Goal: Navigation & Orientation: Find specific page/section

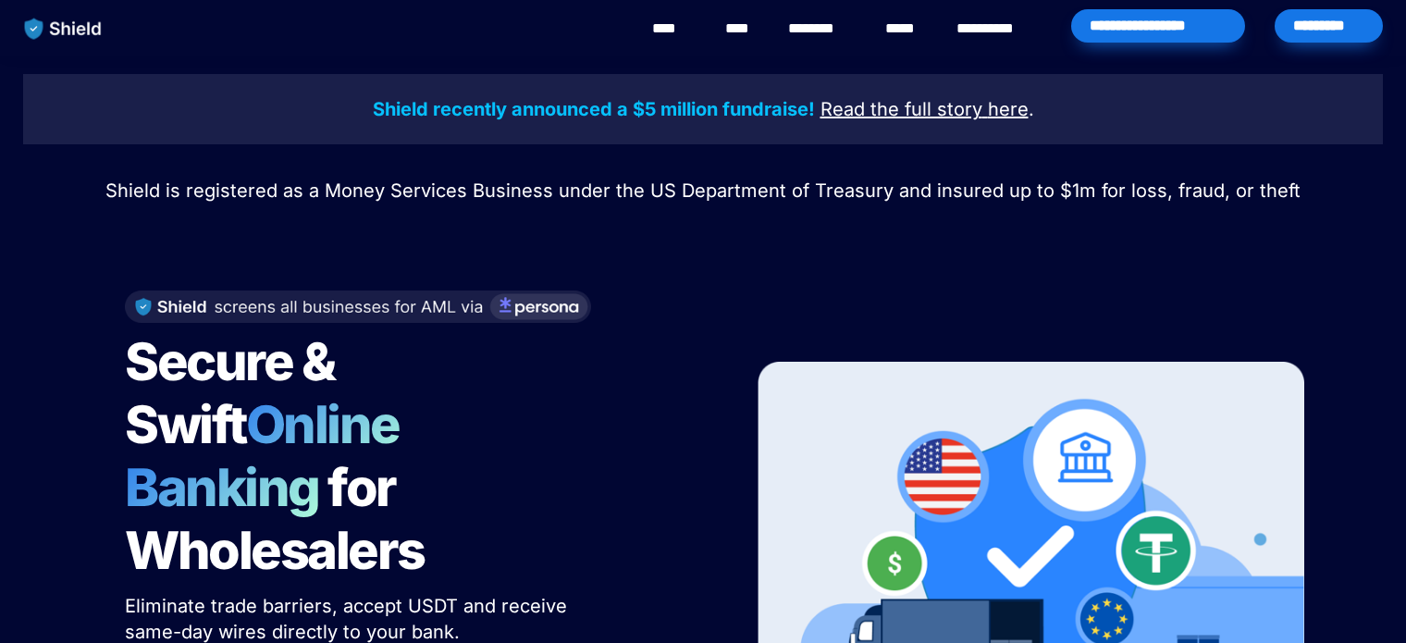
click at [754, 23] on link "****" at bounding box center [740, 29] width 31 height 22
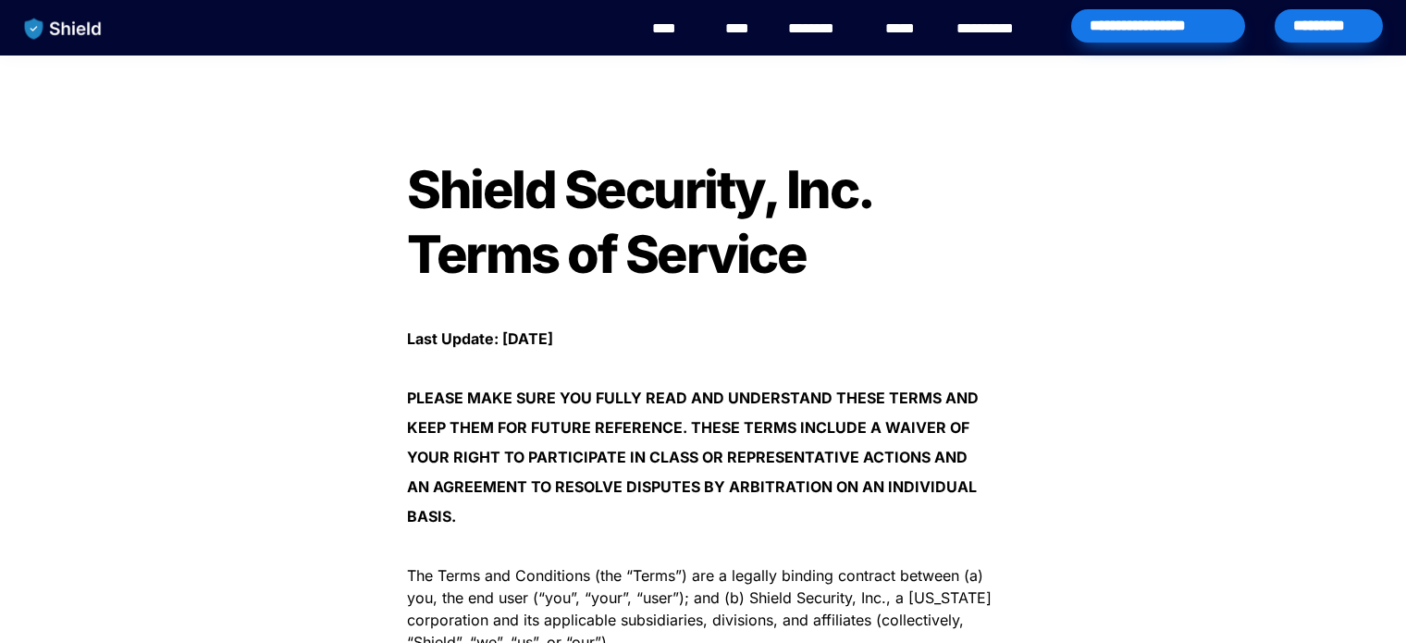
click at [459, 217] on span "Shield Security, Inc. Terms of Service" at bounding box center [644, 222] width 474 height 128
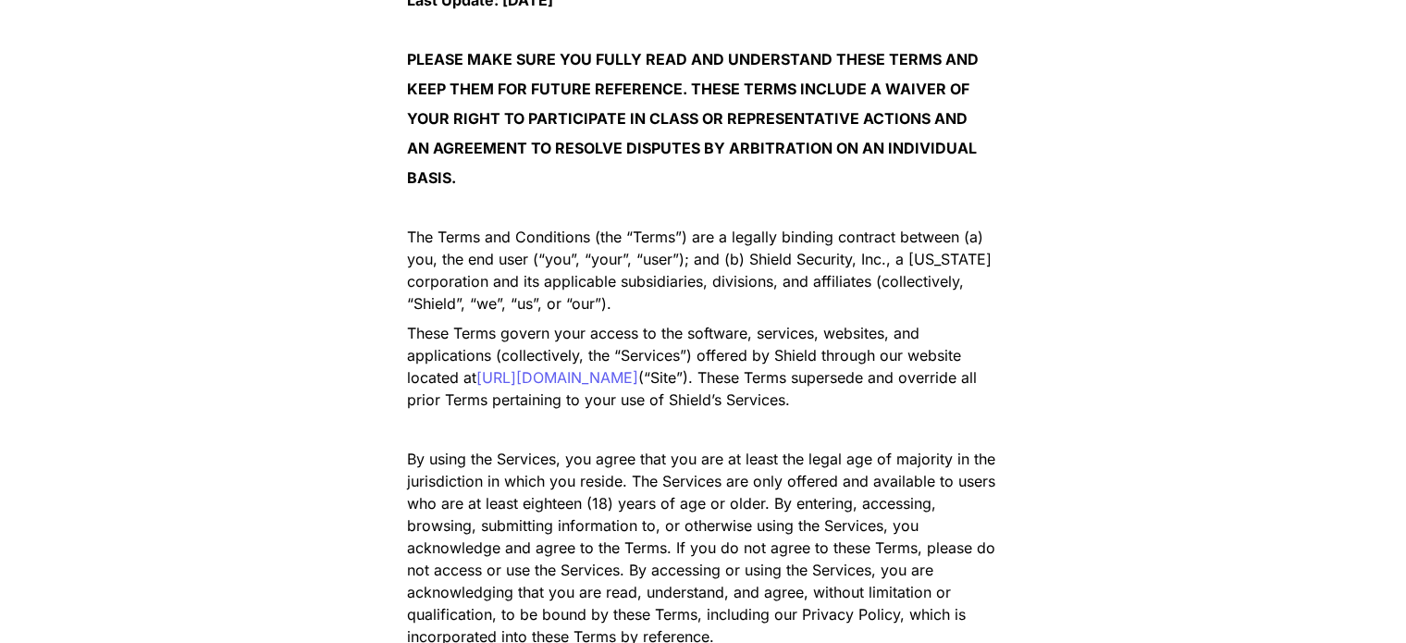
scroll to position [370, 0]
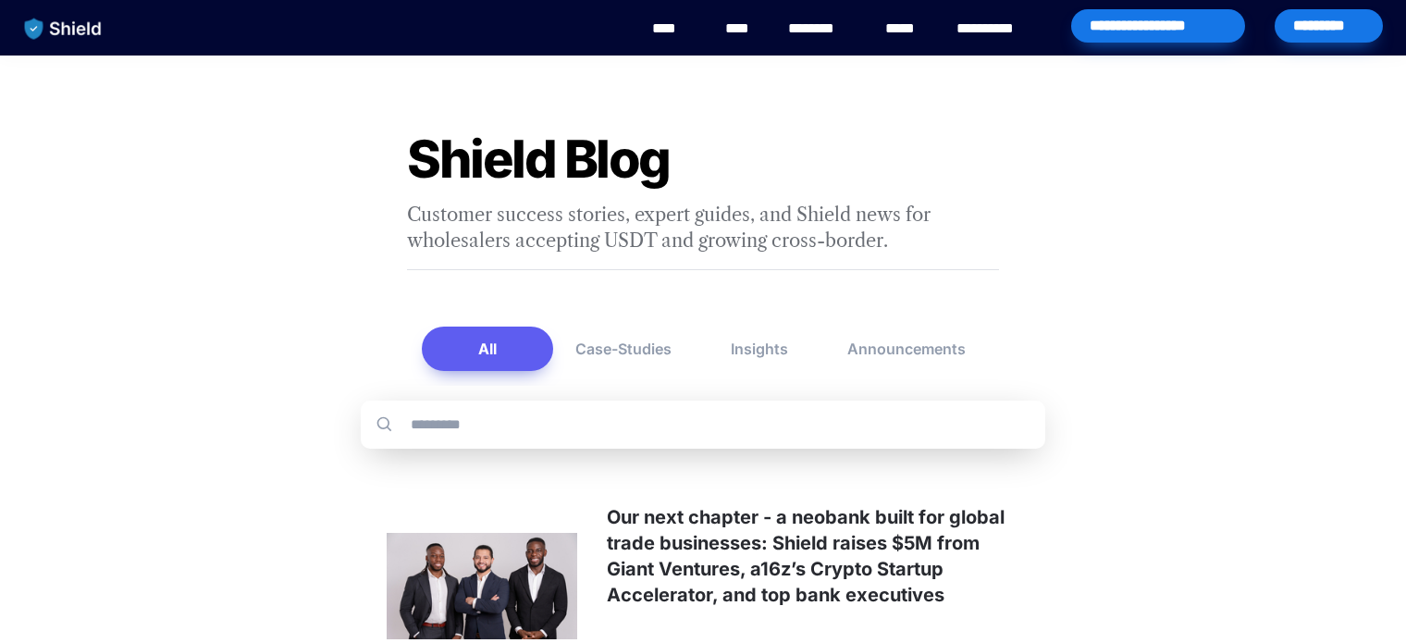
click at [726, 431] on input "text" at bounding box center [720, 424] width 622 height 17
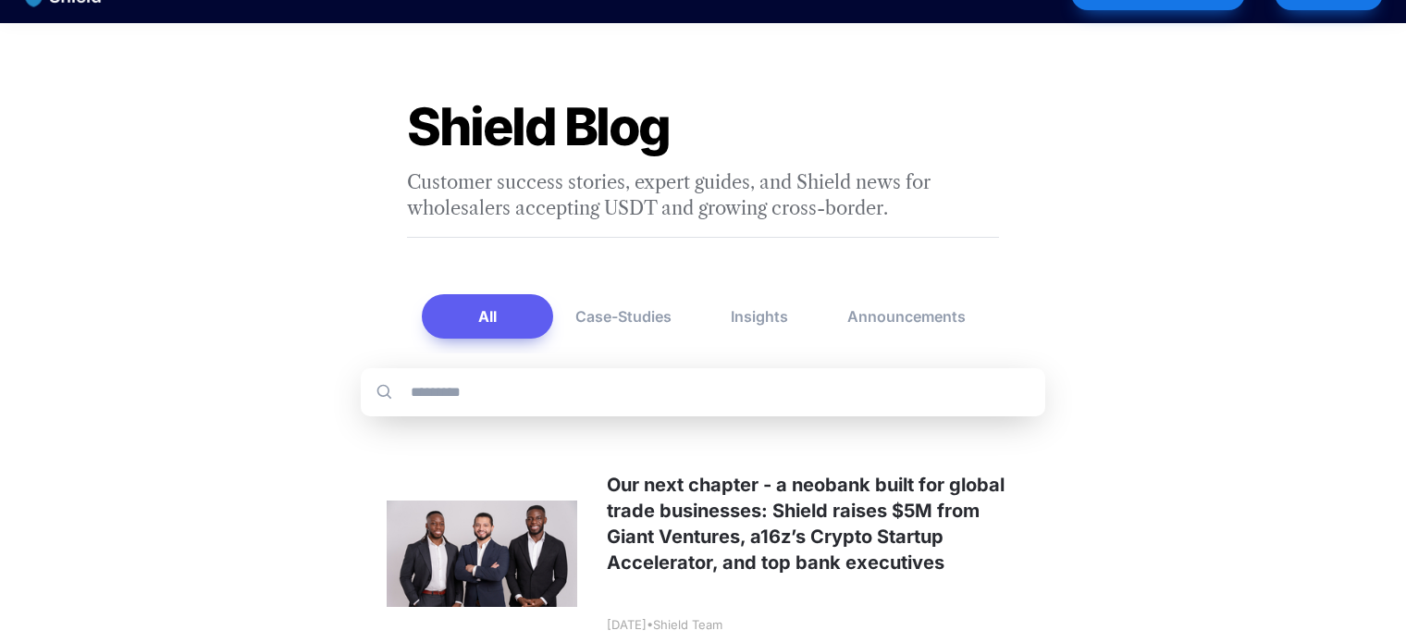
scroll to position [278, 0]
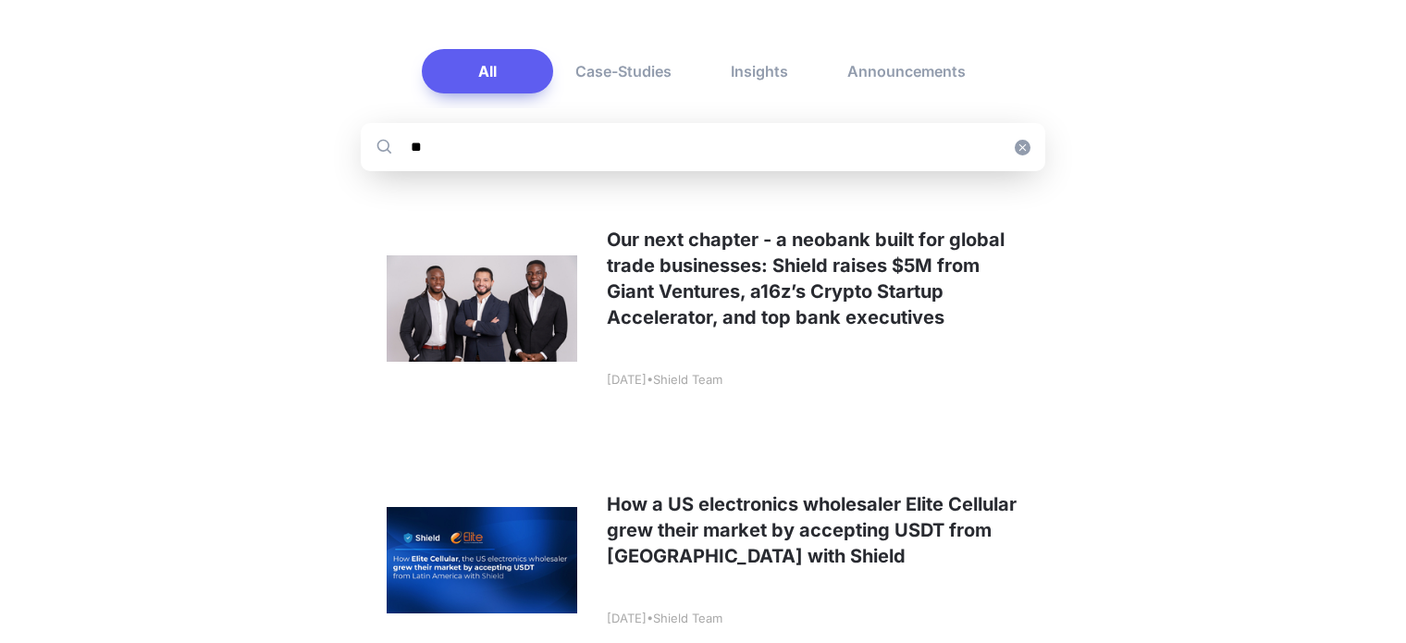
type input "*"
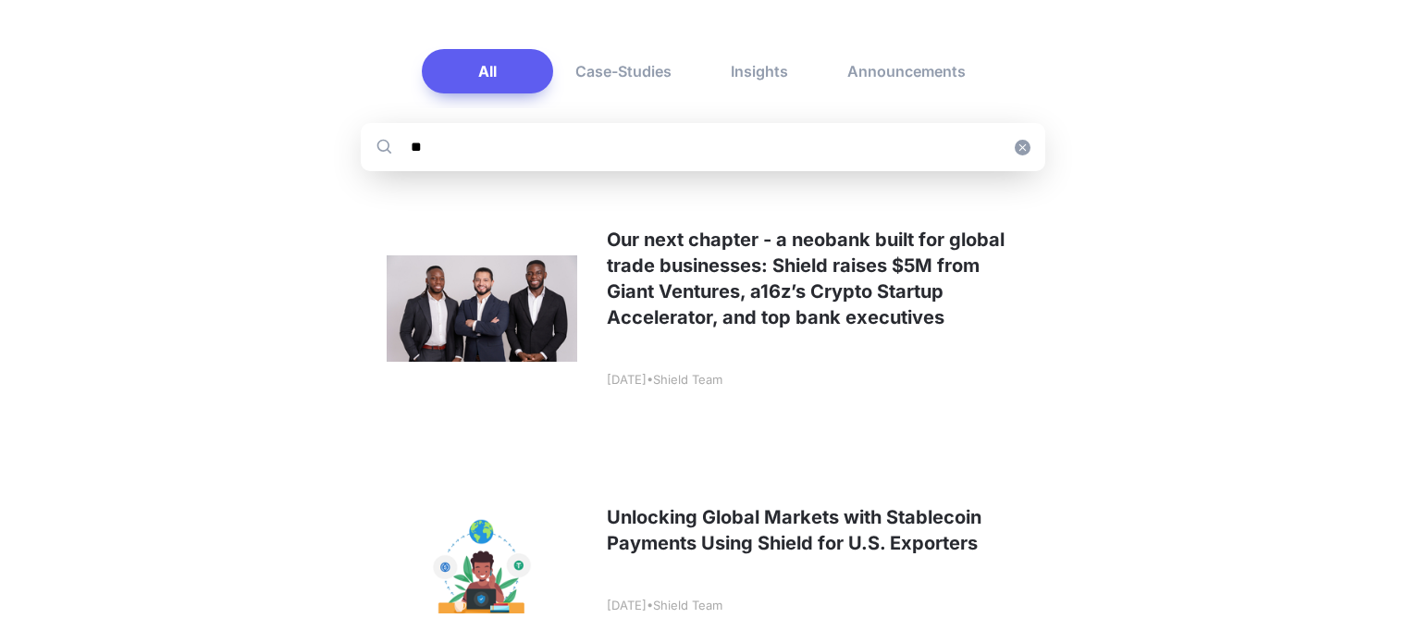
type input "*"
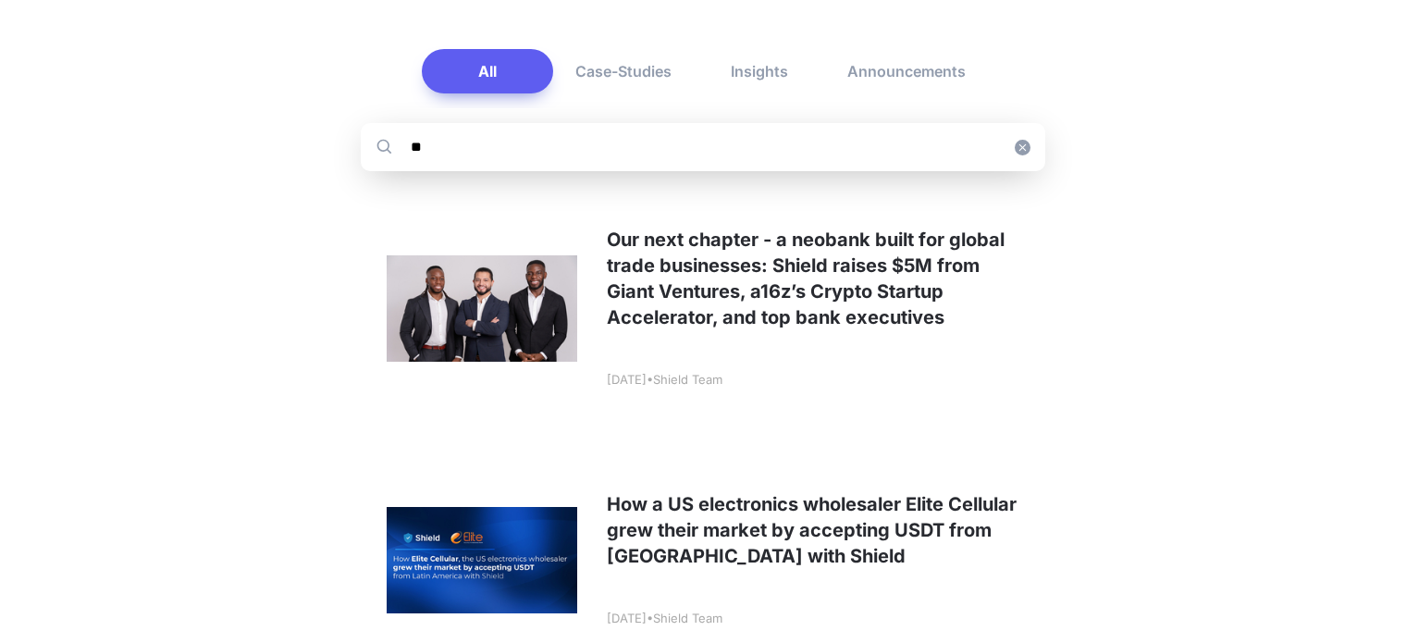
type input "*"
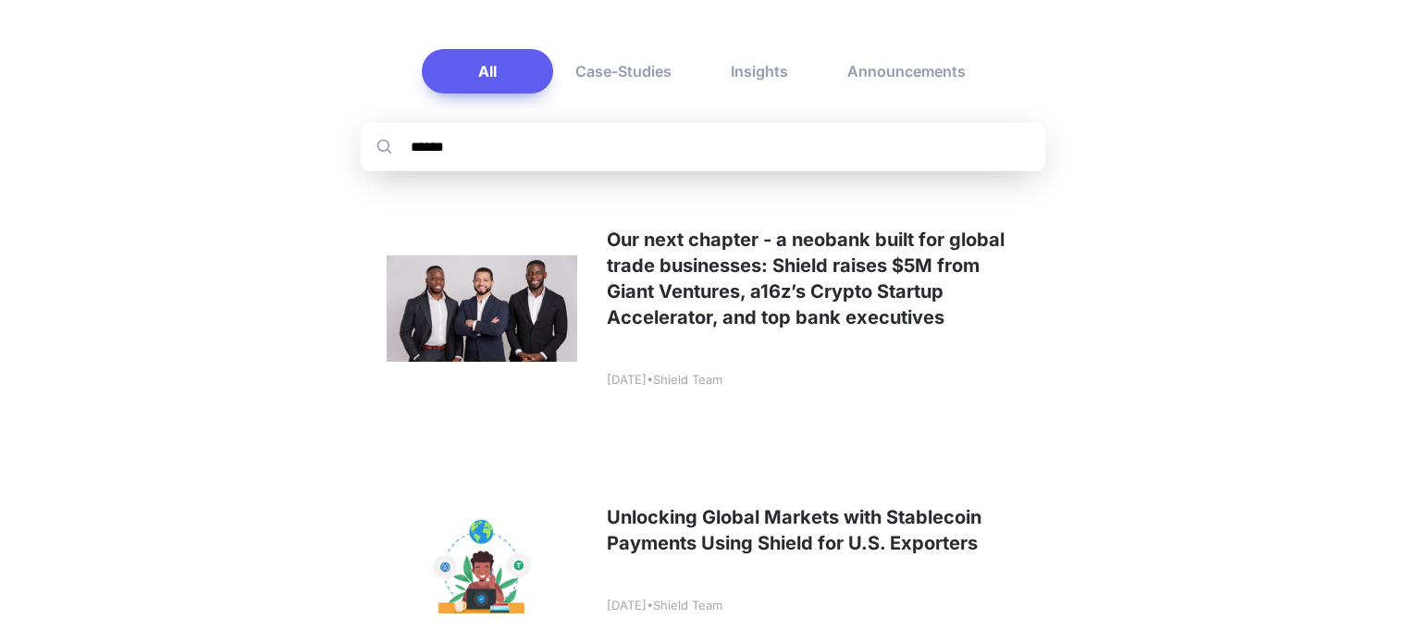
type input "******"
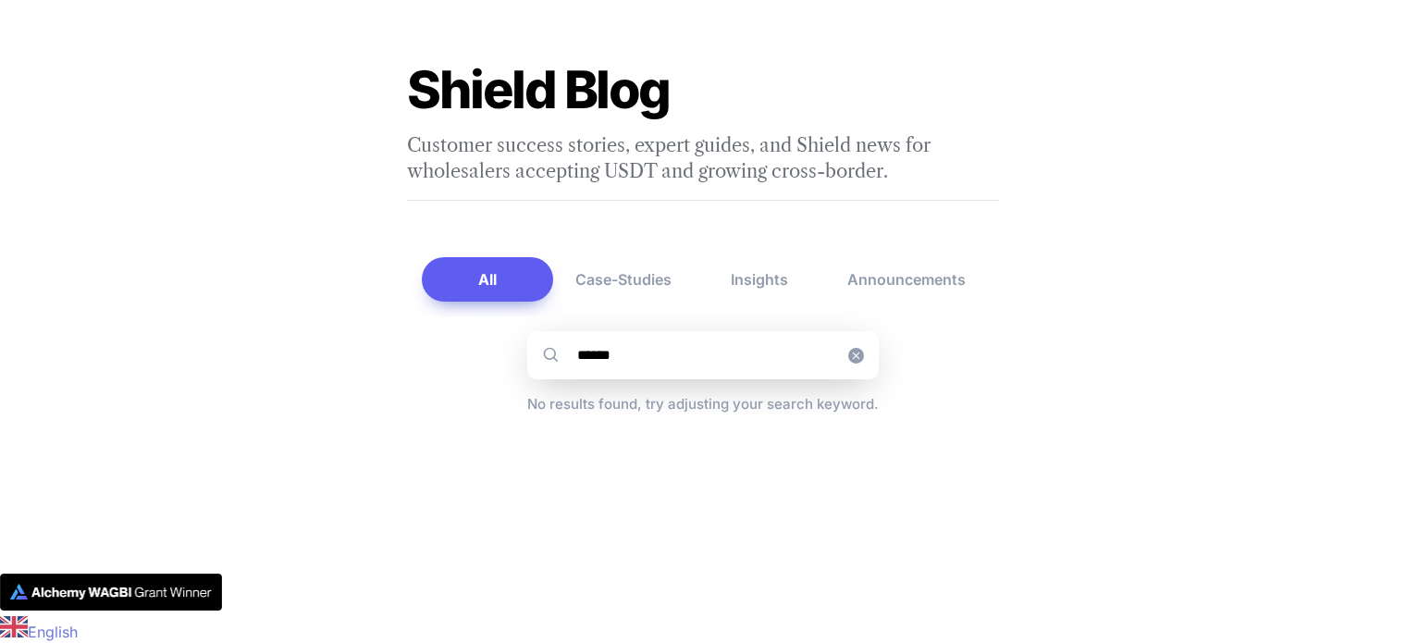
scroll to position [69, 0]
click at [853, 354] on icon at bounding box center [856, 356] width 16 height 16
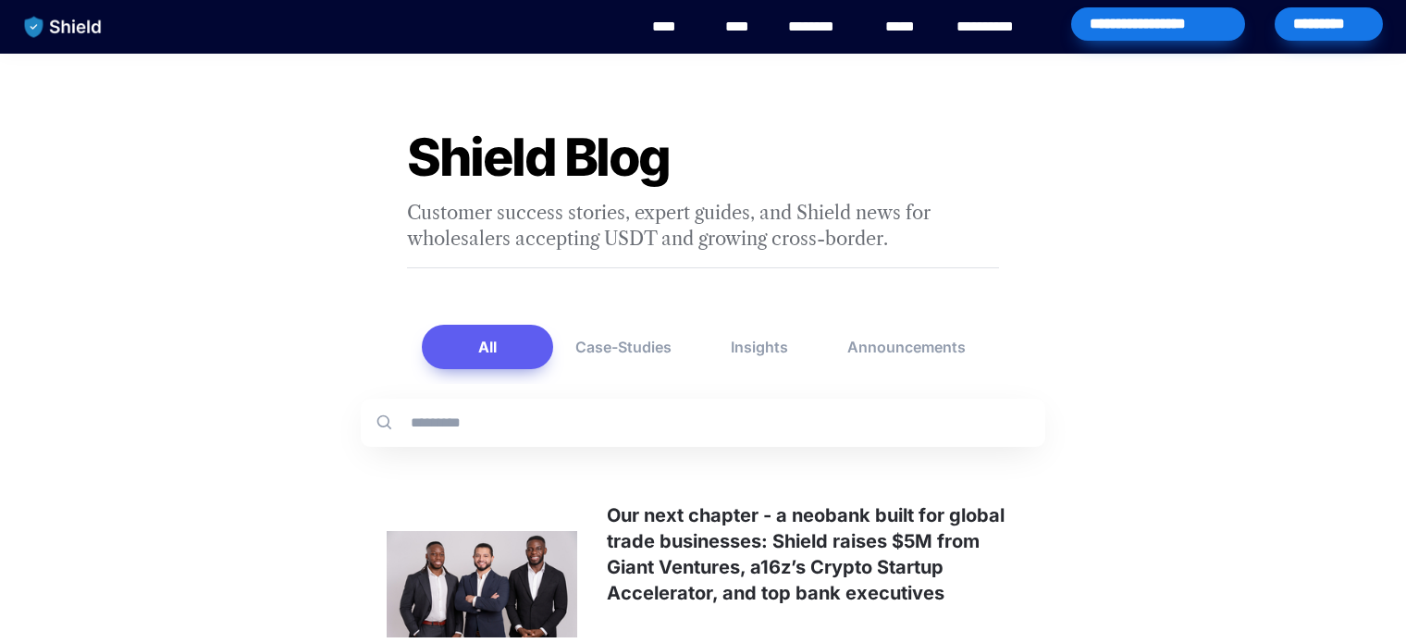
scroll to position [0, 0]
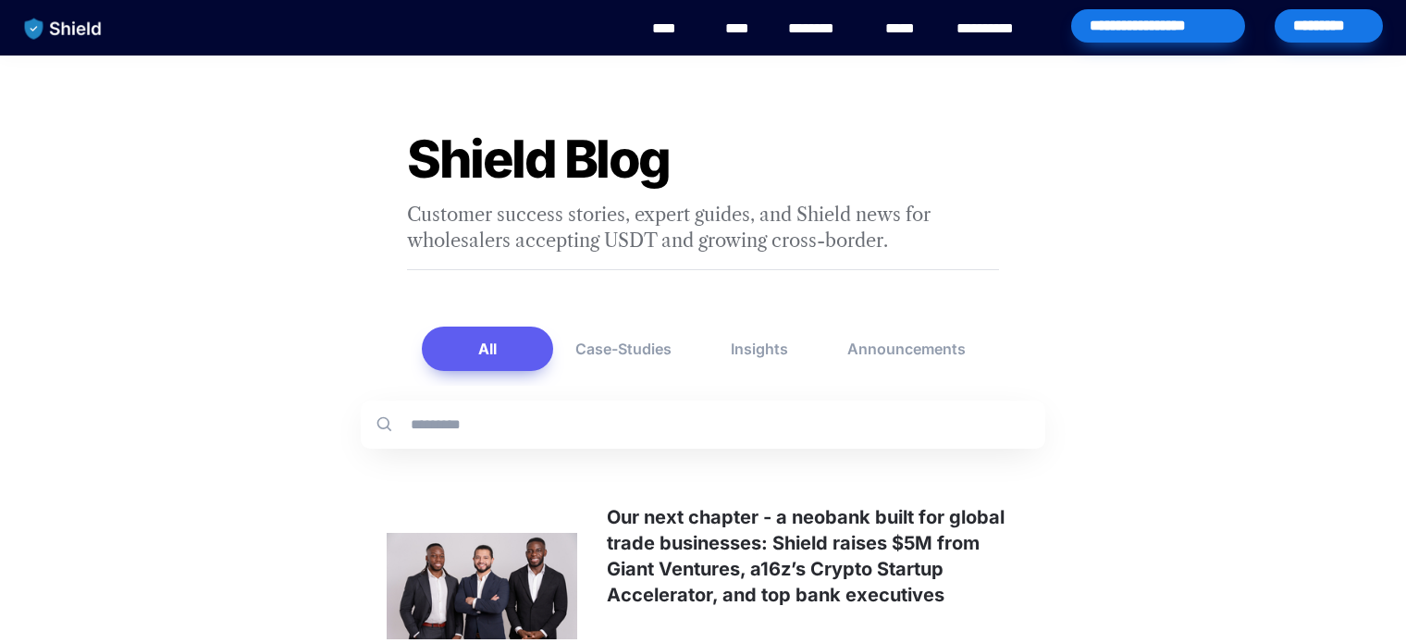
click at [74, 20] on img "main navigation" at bounding box center [63, 28] width 95 height 39
